Goal: Find specific page/section: Find specific page/section

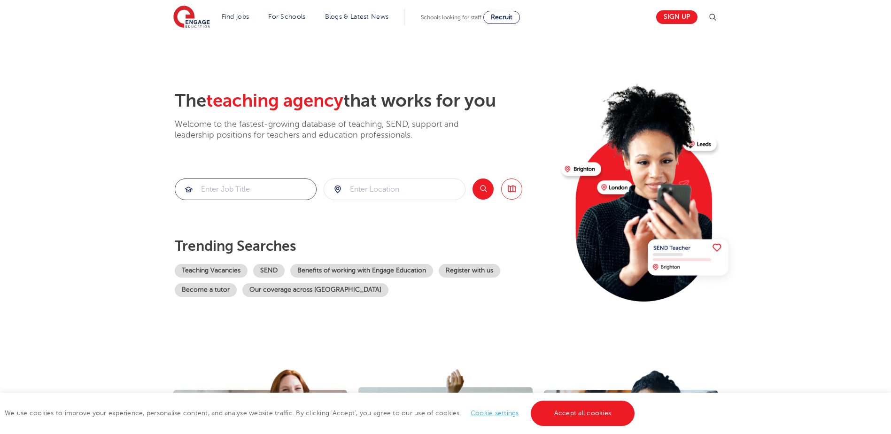
click at [248, 193] on input "search" at bounding box center [245, 189] width 141 height 21
type input "esol"
click at [491, 193] on button "Search" at bounding box center [482, 188] width 21 height 21
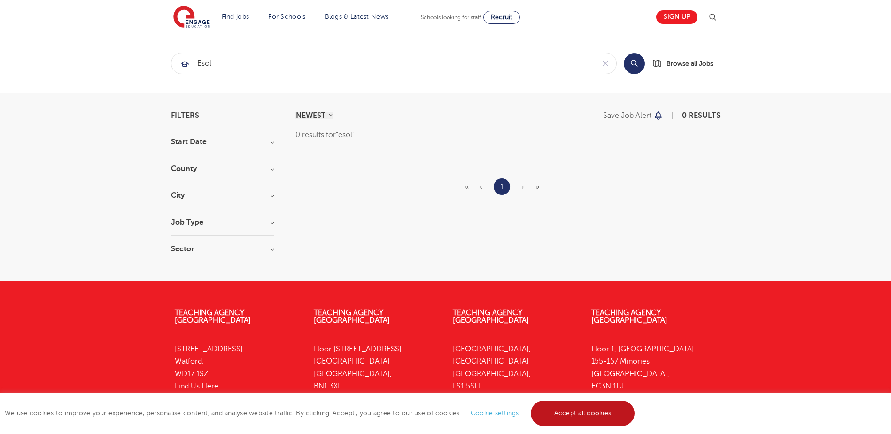
click at [551, 416] on link "Accept all cookies" at bounding box center [583, 413] width 104 height 25
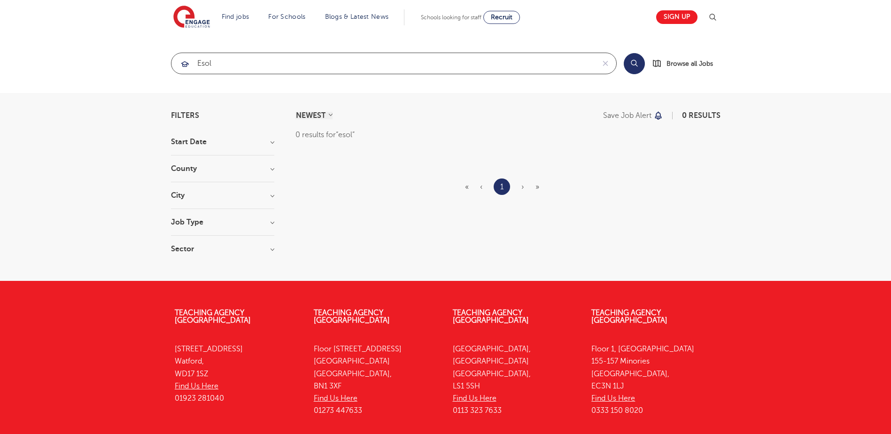
click at [238, 53] on input "esol" at bounding box center [382, 63] width 423 height 21
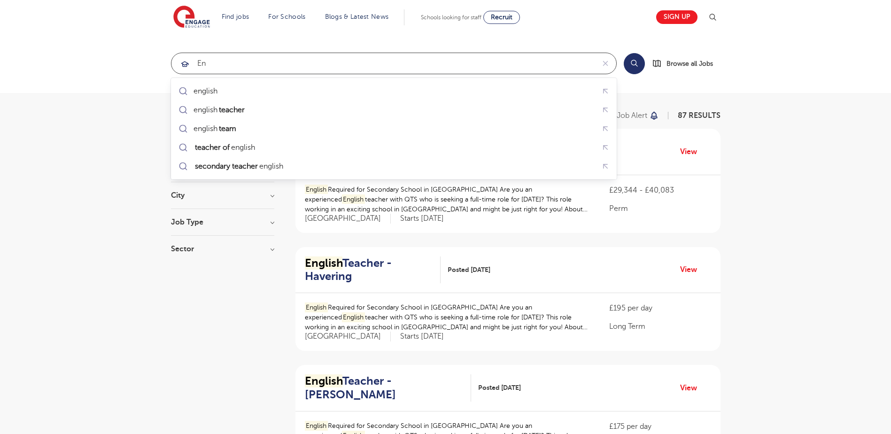
type input "e"
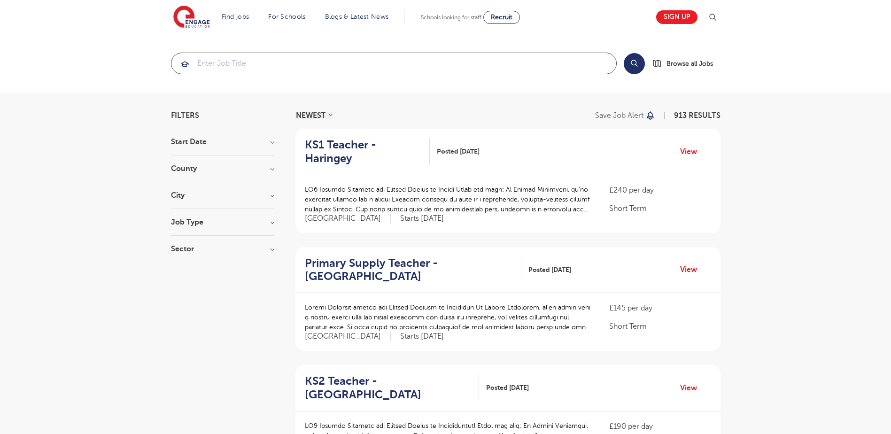
scroll to position [282, 0]
